Goal: Transaction & Acquisition: Book appointment/travel/reservation

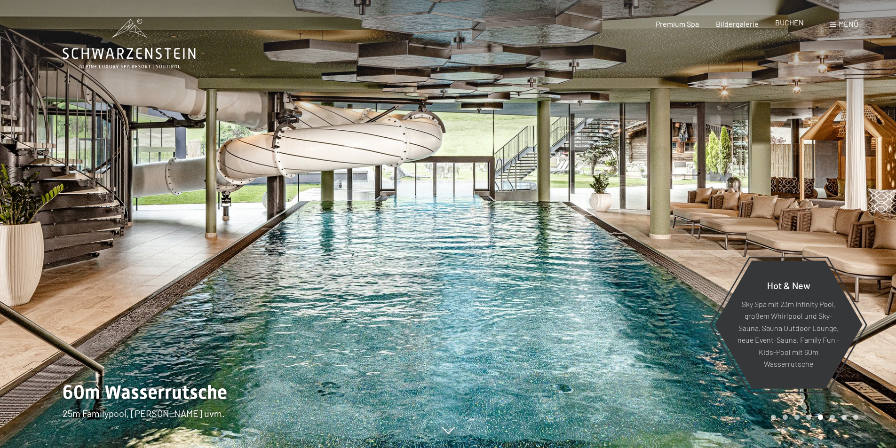
click at [783, 26] on span "BUCHEN" at bounding box center [789, 22] width 29 height 9
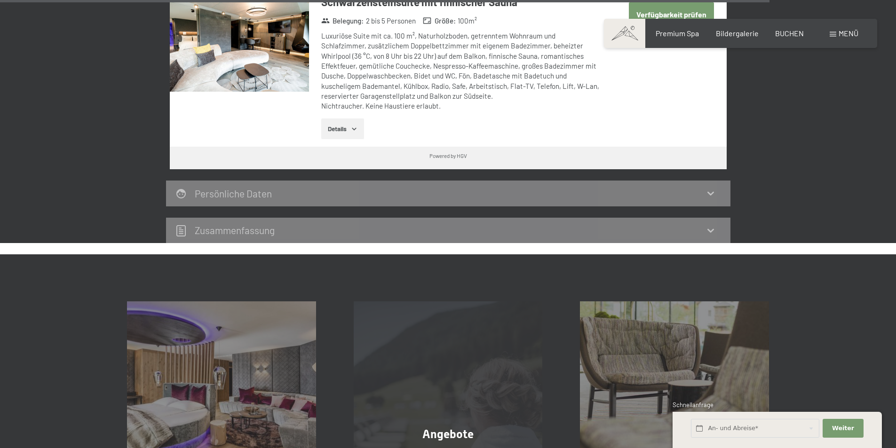
scroll to position [2475, 0]
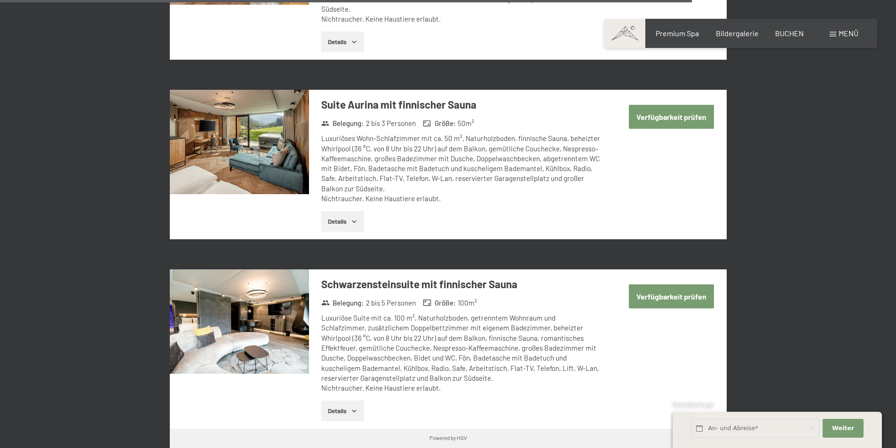
click at [256, 136] on img at bounding box center [239, 142] width 139 height 104
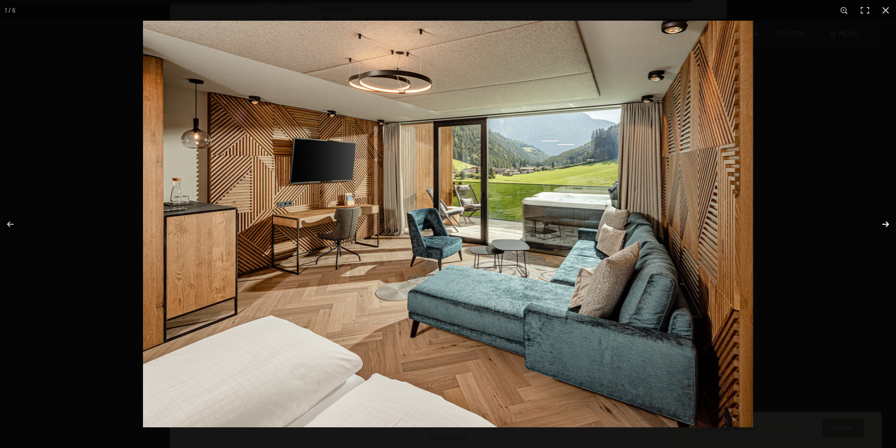
click at [884, 223] on button "button" at bounding box center [879, 224] width 33 height 47
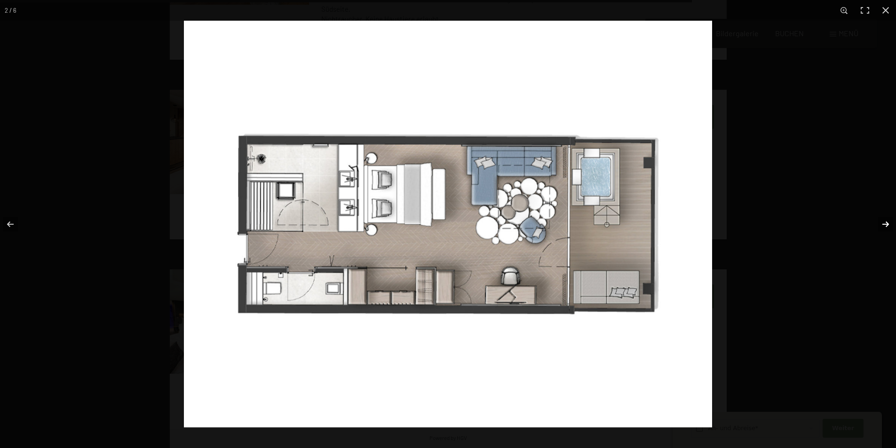
click at [872, 226] on button "button" at bounding box center [879, 224] width 33 height 47
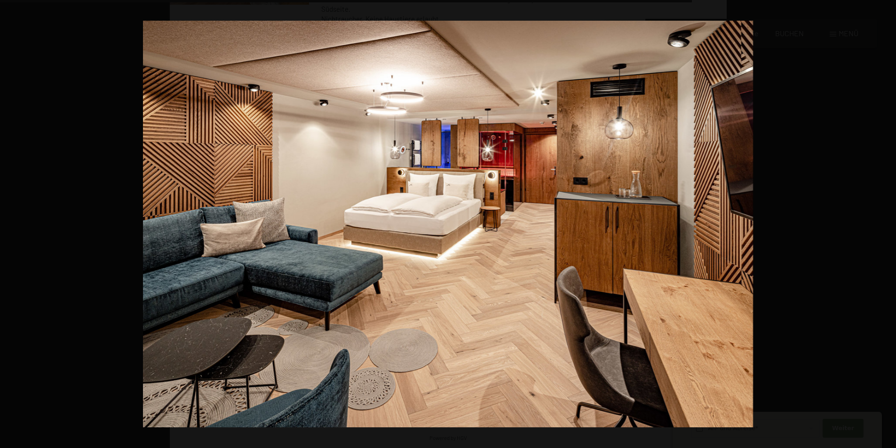
click at [872, 226] on button "button" at bounding box center [879, 224] width 33 height 47
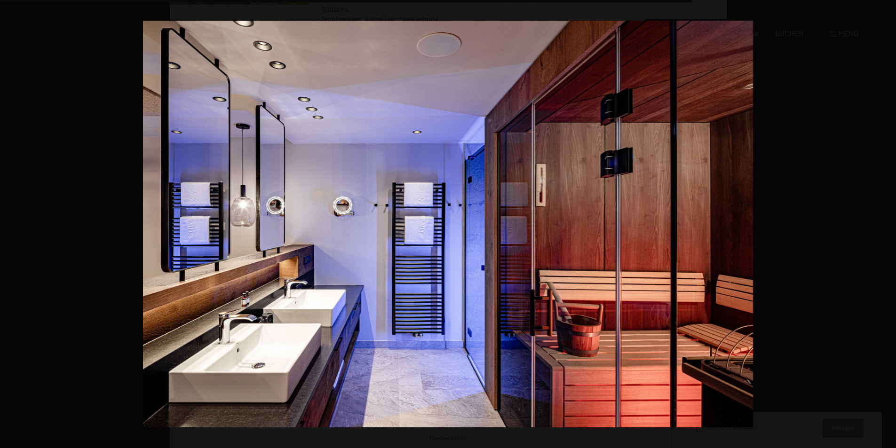
click at [872, 226] on button "button" at bounding box center [879, 224] width 33 height 47
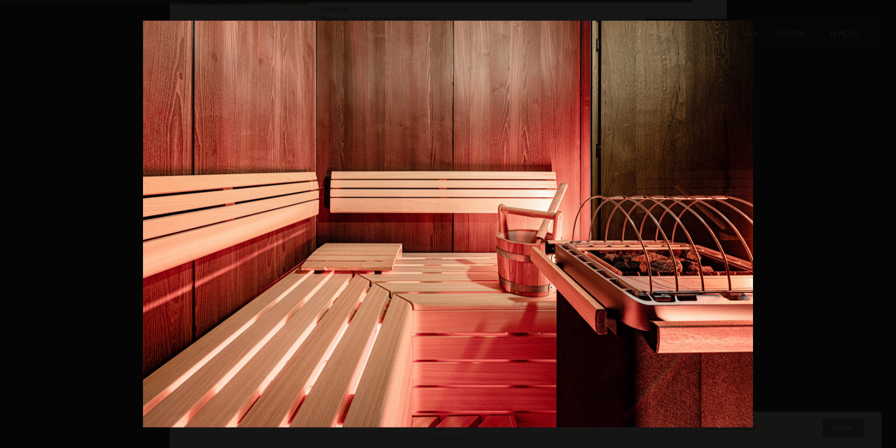
click at [872, 226] on button "button" at bounding box center [879, 224] width 33 height 47
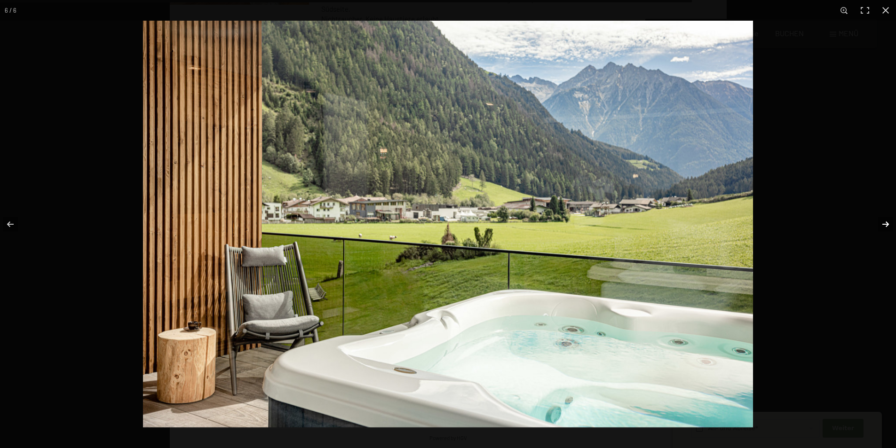
click at [873, 229] on button "button" at bounding box center [879, 224] width 33 height 47
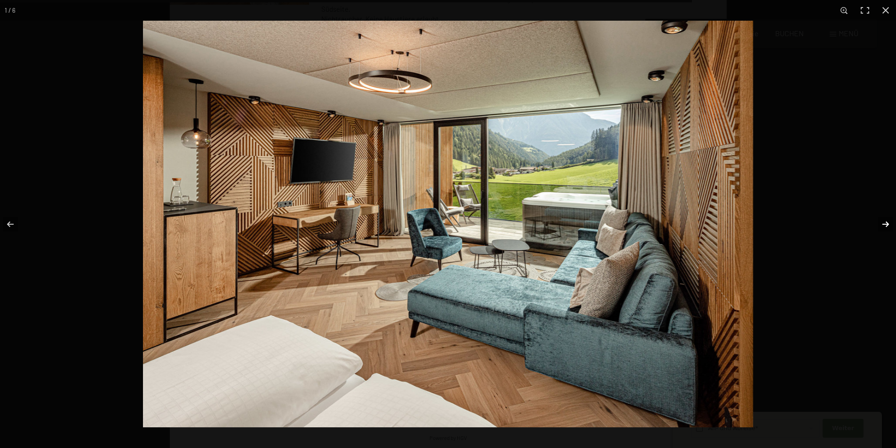
click at [873, 229] on button "button" at bounding box center [879, 224] width 33 height 47
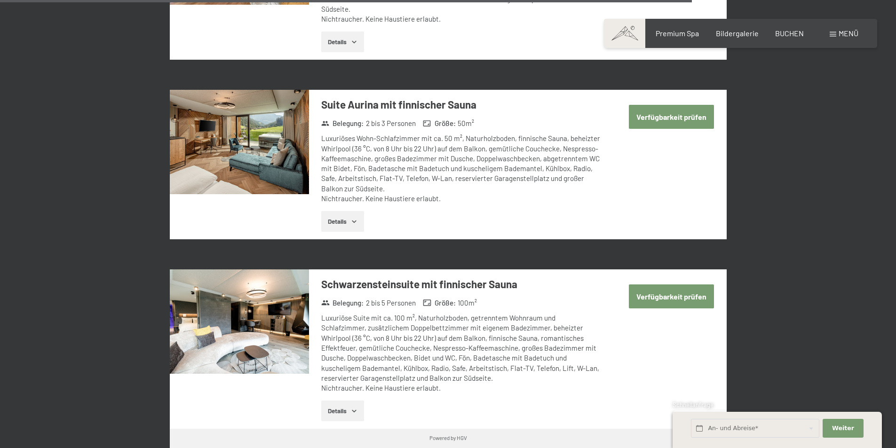
click at [0, 0] on button "button" at bounding box center [0, 0] width 0 height 0
click at [734, 32] on span "Bildergalerie" at bounding box center [737, 31] width 43 height 9
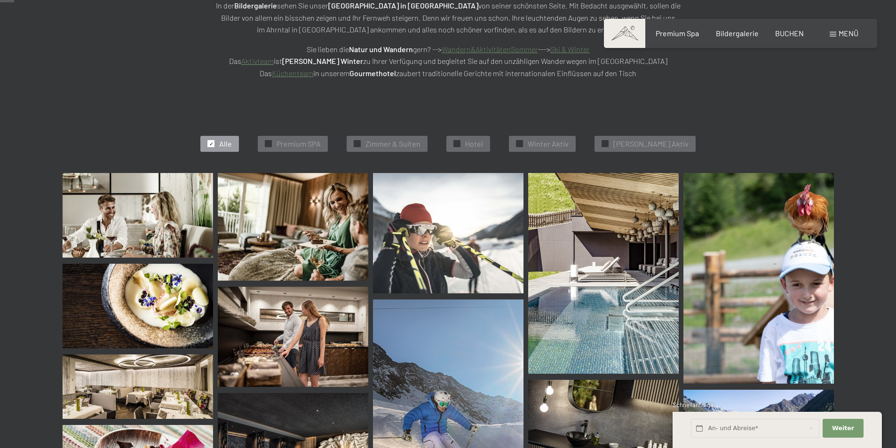
click at [316, 354] on img at bounding box center [293, 337] width 150 height 100
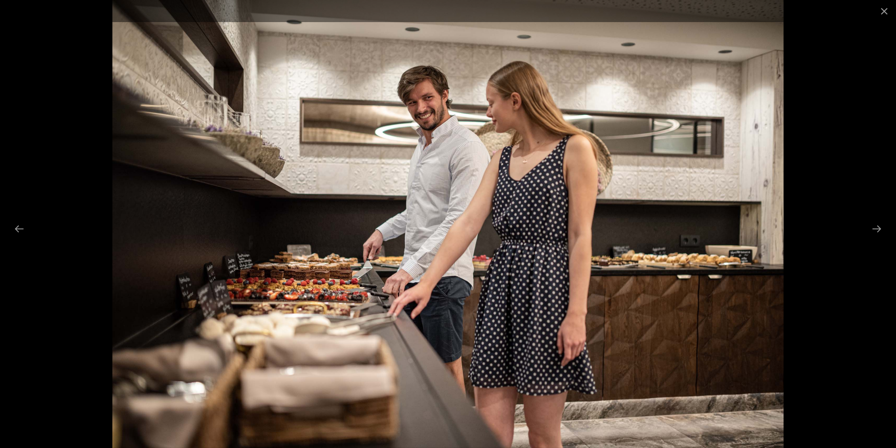
scroll to position [611, 0]
click at [882, 227] on button "Next slide" at bounding box center [877, 229] width 20 height 18
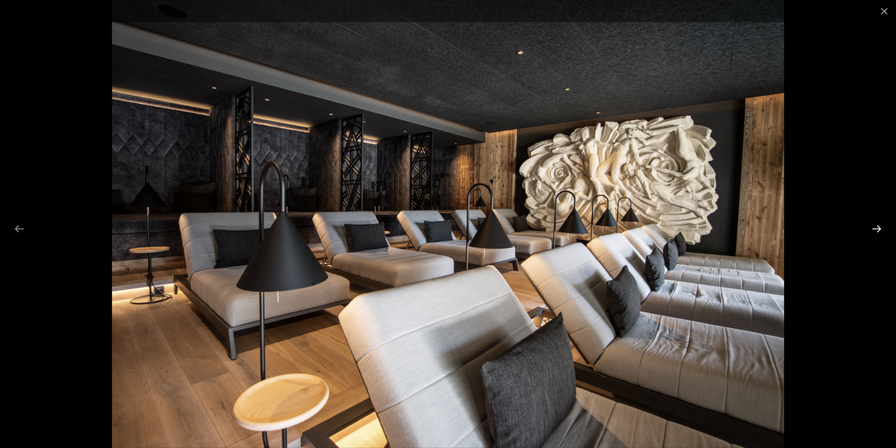
click at [882, 227] on button "Next slide" at bounding box center [877, 229] width 20 height 18
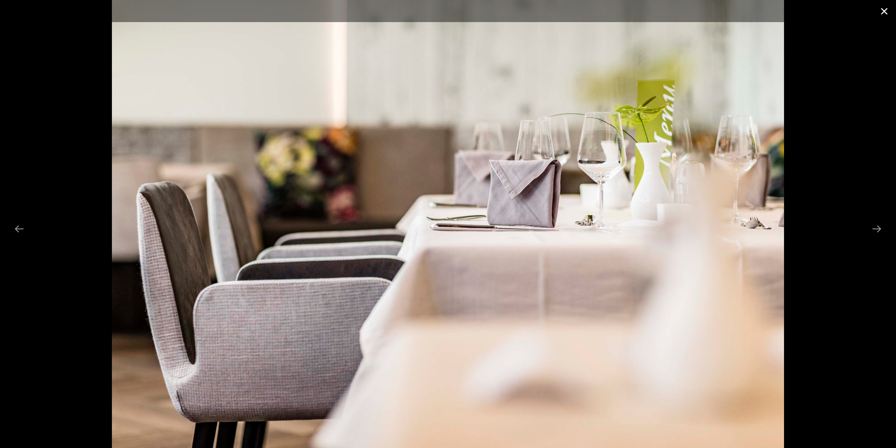
click at [882, 11] on button "Close gallery" at bounding box center [884, 11] width 24 height 22
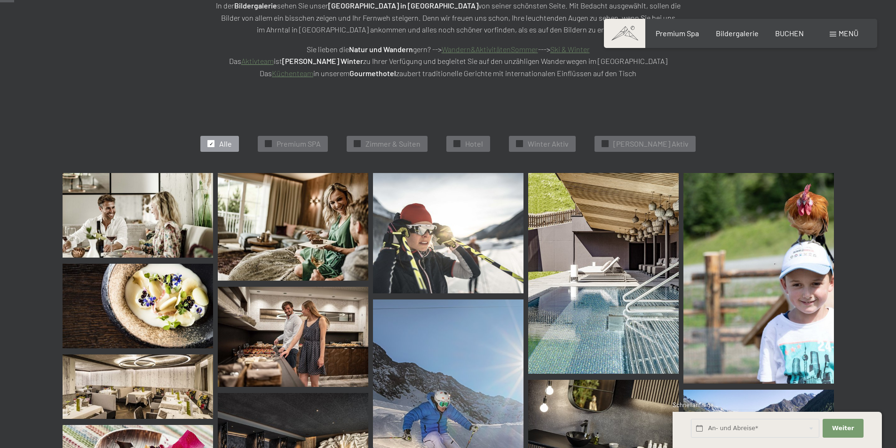
click at [803, 239] on img at bounding box center [758, 278] width 150 height 211
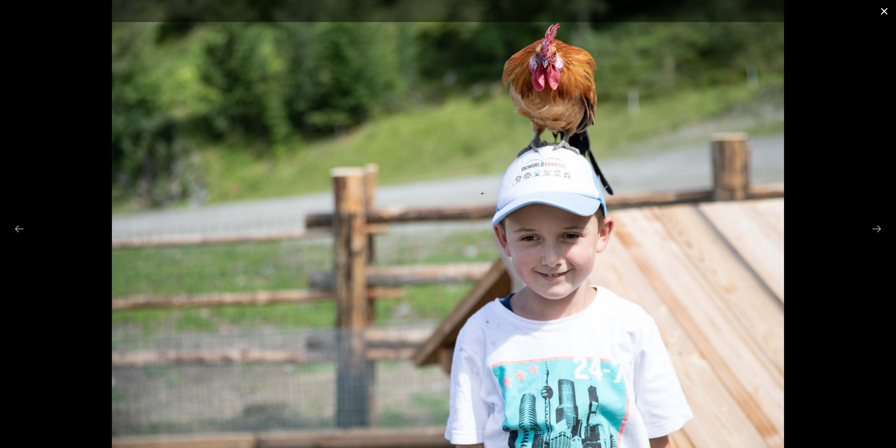
click at [883, 12] on button "Close gallery" at bounding box center [884, 11] width 24 height 22
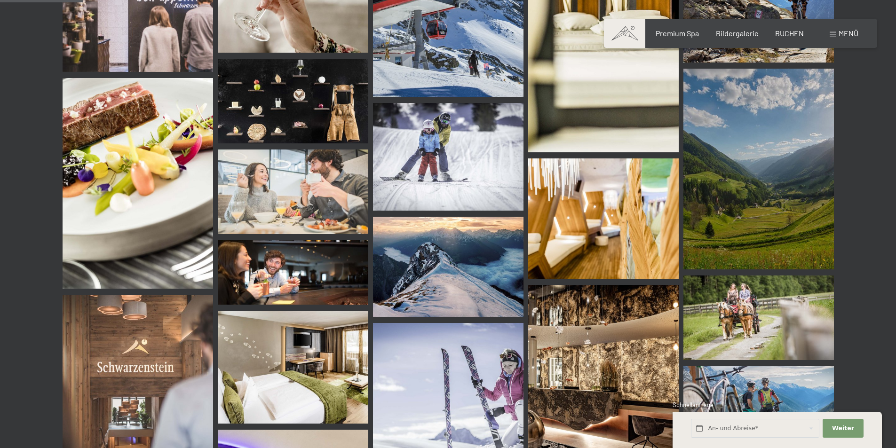
scroll to position [1175, 0]
